Goal: Task Accomplishment & Management: Use online tool/utility

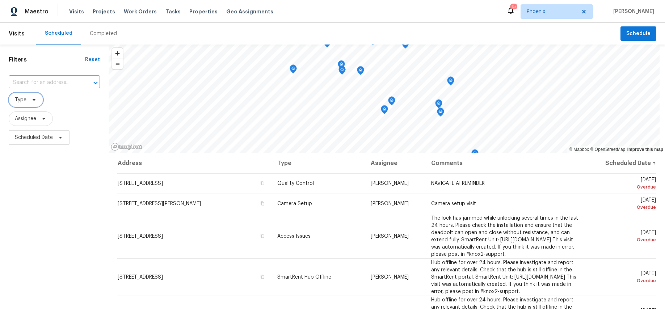
click at [29, 99] on span at bounding box center [33, 100] width 8 height 6
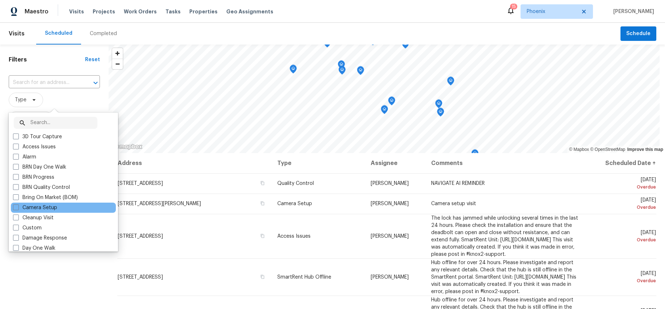
scroll to position [17, 0]
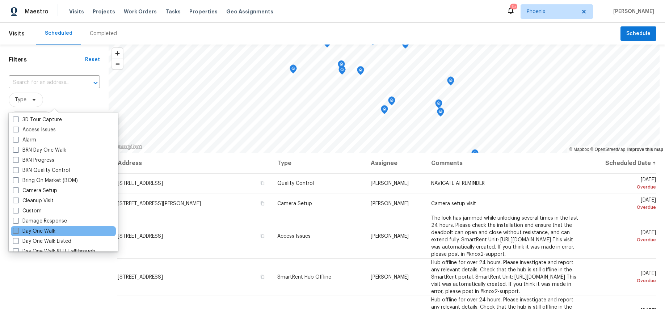
click at [43, 231] on label "Day One Walk" at bounding box center [34, 231] width 42 height 7
click at [18, 231] on input "Day One Walk" at bounding box center [15, 230] width 5 height 5
checkbox input "true"
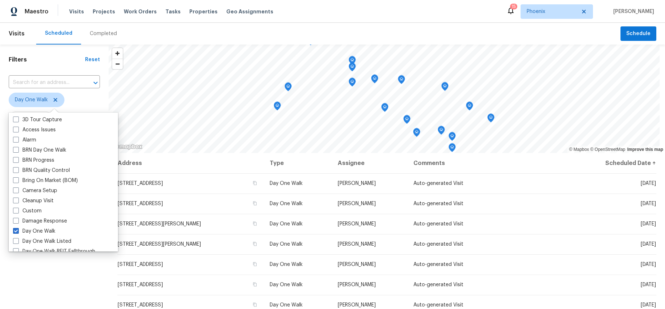
click at [39, 291] on div "Filters Reset ​ Day One Walk Assignee Scheduled Date" at bounding box center [54, 223] width 109 height 356
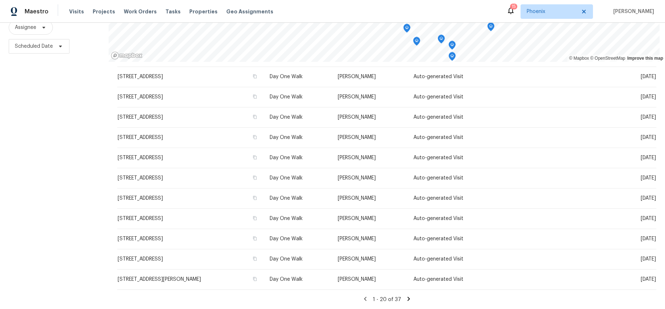
scroll to position [198, 0]
click at [49, 177] on div "Filters Reset ​ Day One Walk Assignee Scheduled Date" at bounding box center [54, 131] width 109 height 356
click at [34, 44] on span "Scheduled Date" at bounding box center [34, 46] width 38 height 7
select select "9"
select select "2025"
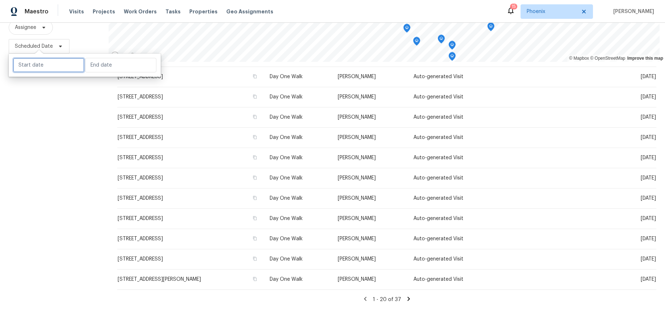
select select "10"
select select "2025"
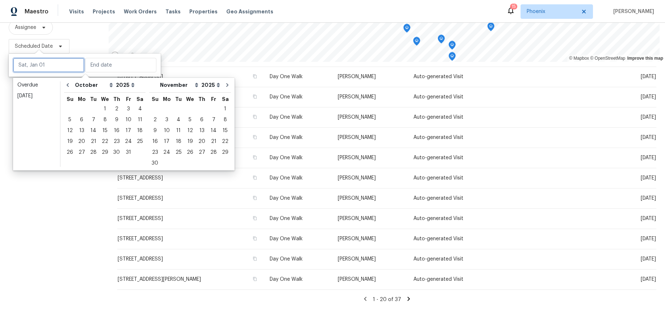
click at [37, 68] on input "text" at bounding box center [48, 65] width 71 height 14
type input "[DATE]"
click at [219, 109] on div "1" at bounding box center [225, 109] width 12 height 10
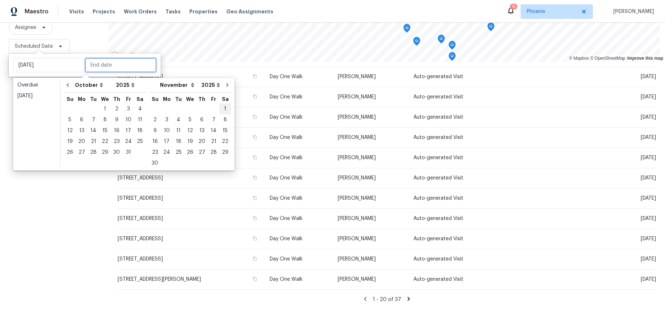
type input "[DATE]"
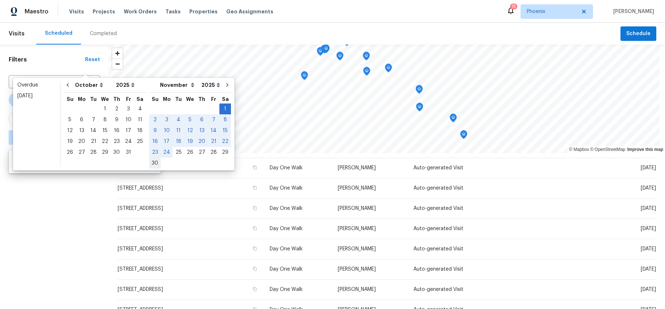
type input "[DATE]"
click at [149, 164] on div "30" at bounding box center [155, 163] width 12 height 10
type input "[DATE]"
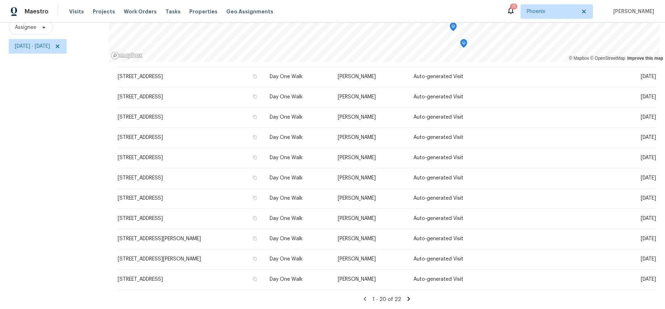
click at [405, 296] on icon at bounding box center [408, 299] width 7 height 7
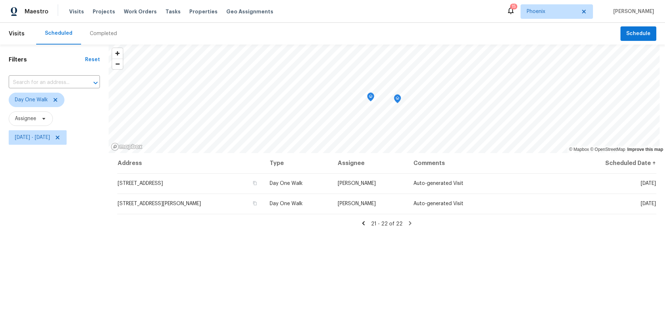
click at [367, 223] on div "21 - 22 of 22" at bounding box center [386, 224] width 539 height 8
click at [359, 223] on div "21 - 22 of 22" at bounding box center [386, 224] width 539 height 8
click at [362, 223] on icon at bounding box center [363, 223] width 3 height 4
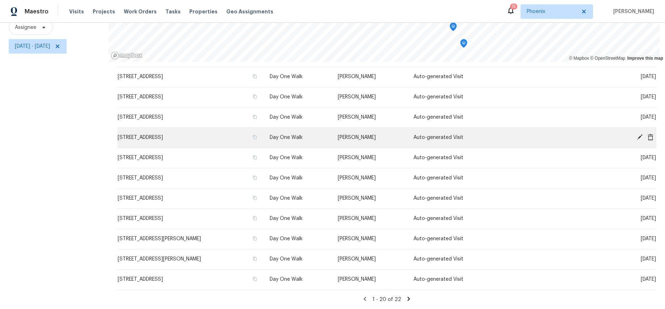
scroll to position [198, 0]
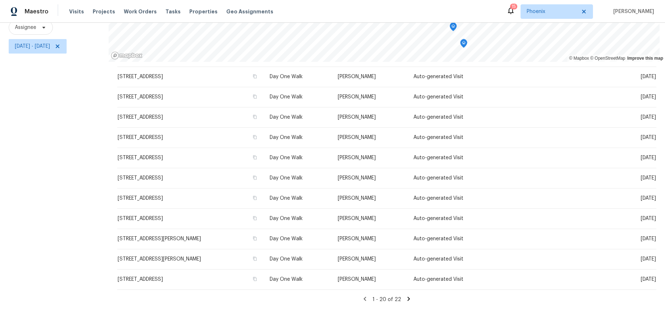
click at [402, 290] on div "Address Type Assignee Comments Scheduled Date ↑ [STREET_ADDRESS] Day One Walk […" at bounding box center [386, 83] width 539 height 439
click at [408, 297] on icon at bounding box center [409, 299] width 3 height 4
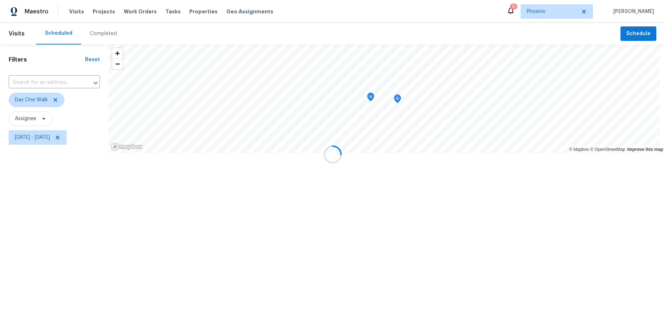
scroll to position [0, 0]
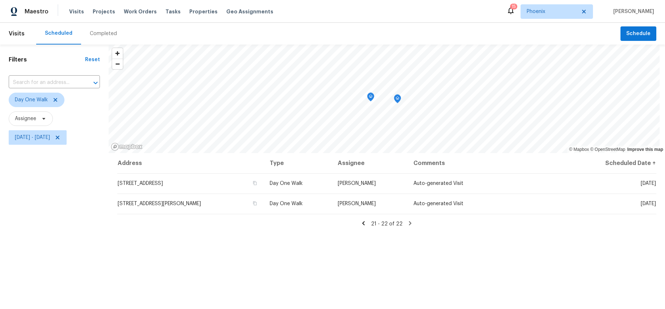
click at [360, 222] on icon at bounding box center [363, 223] width 7 height 7
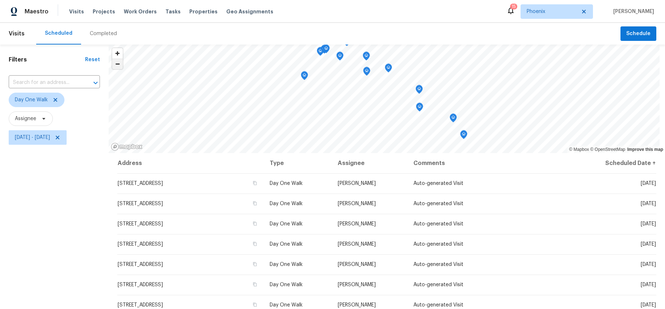
click at [120, 67] on span "Zoom out" at bounding box center [117, 64] width 10 height 10
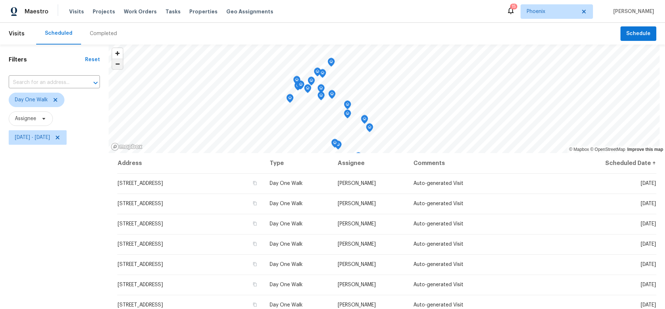
click at [118, 66] on span "Zoom out" at bounding box center [117, 64] width 10 height 10
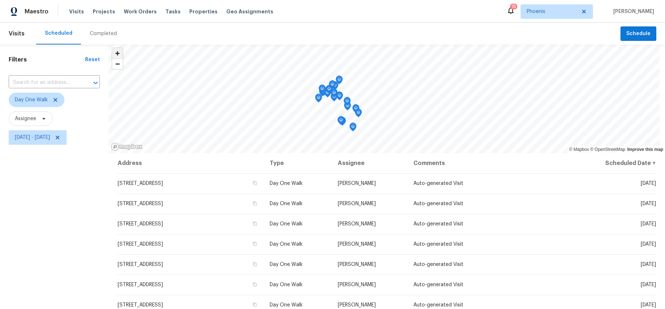
click at [117, 55] on span "Zoom in" at bounding box center [117, 53] width 10 height 10
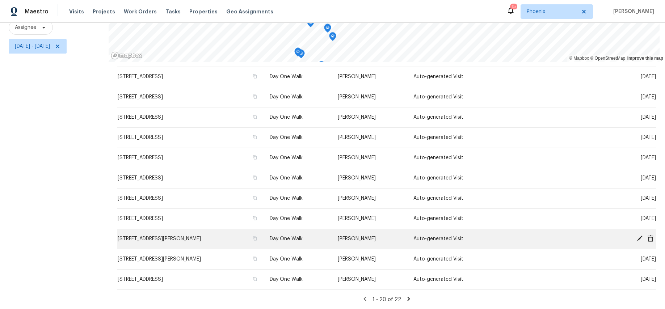
scroll to position [97, 0]
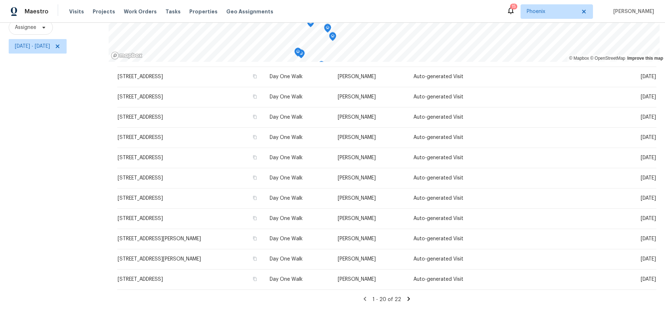
click at [408, 297] on icon at bounding box center [409, 299] width 3 height 4
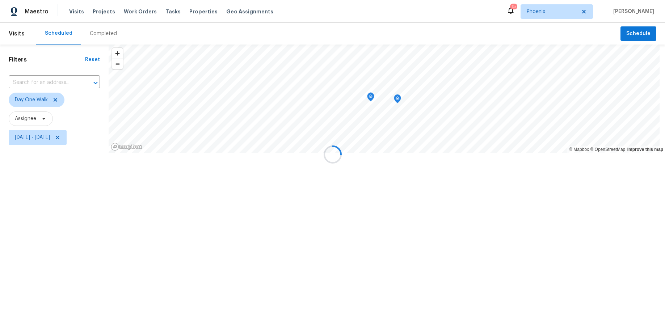
scroll to position [0, 0]
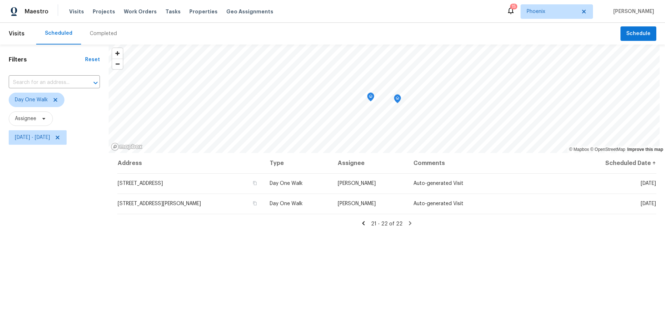
click at [361, 224] on icon at bounding box center [363, 223] width 7 height 7
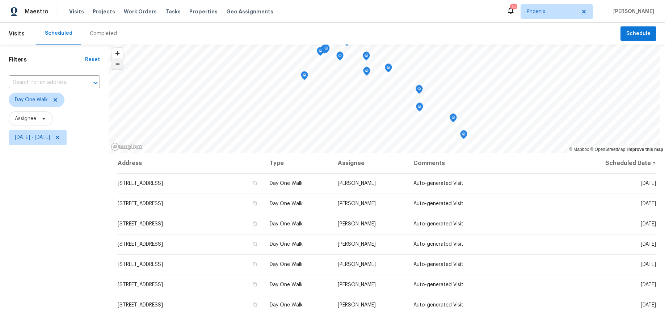
click at [120, 66] on span "Zoom out" at bounding box center [117, 64] width 10 height 10
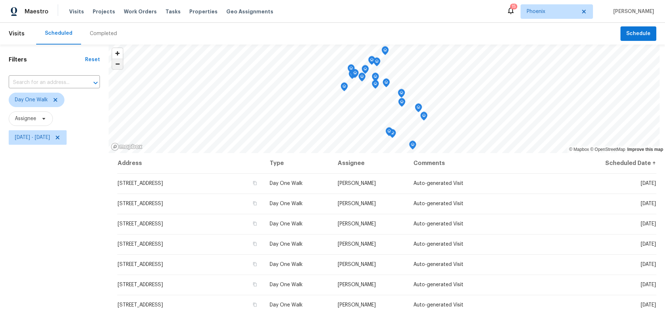
click at [118, 65] on span "Zoom out" at bounding box center [117, 64] width 10 height 10
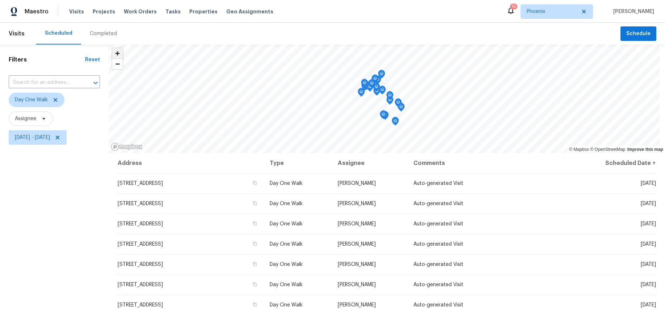
click at [119, 52] on span "Zoom in" at bounding box center [117, 53] width 10 height 10
